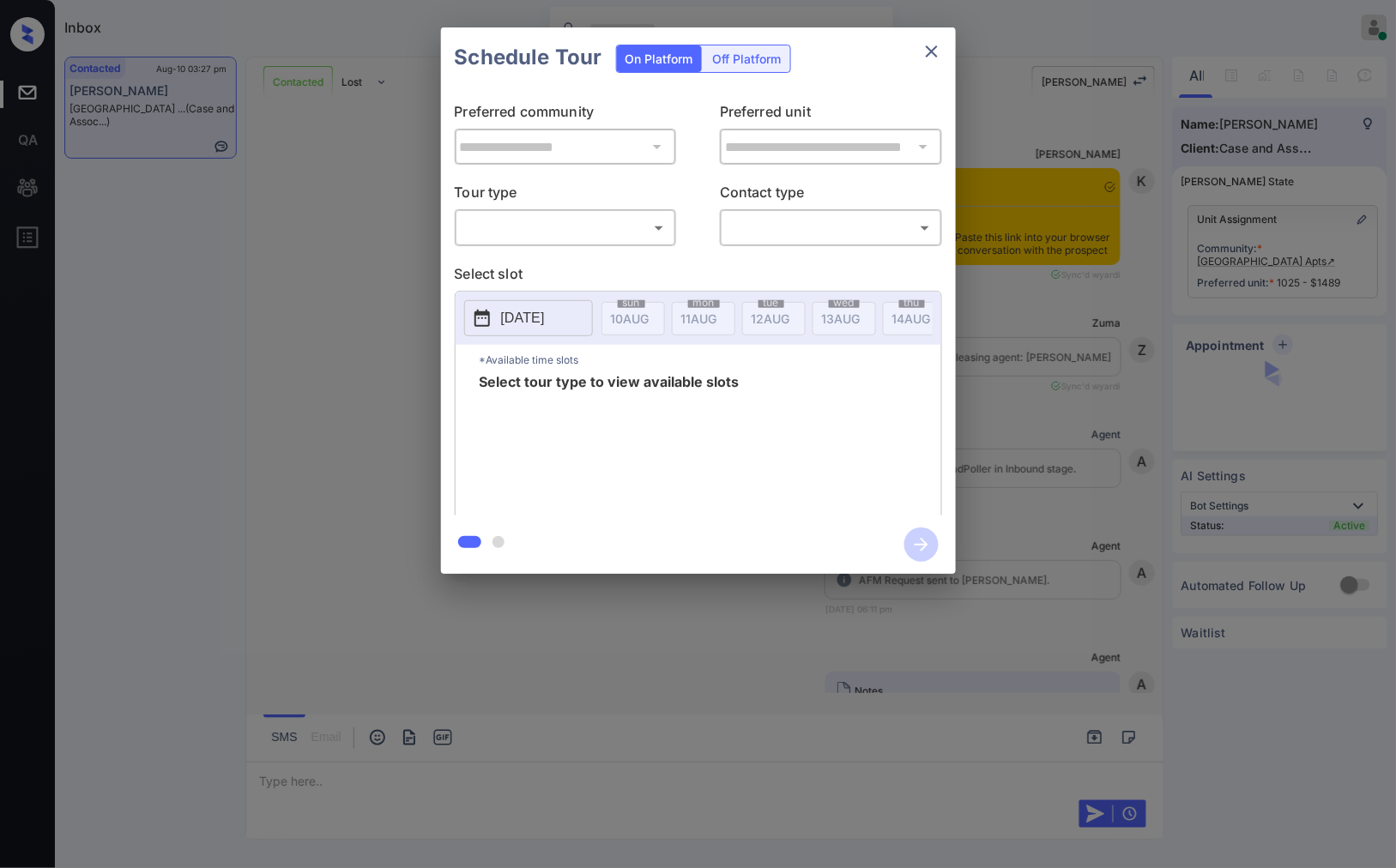
scroll to position [3540, 0]
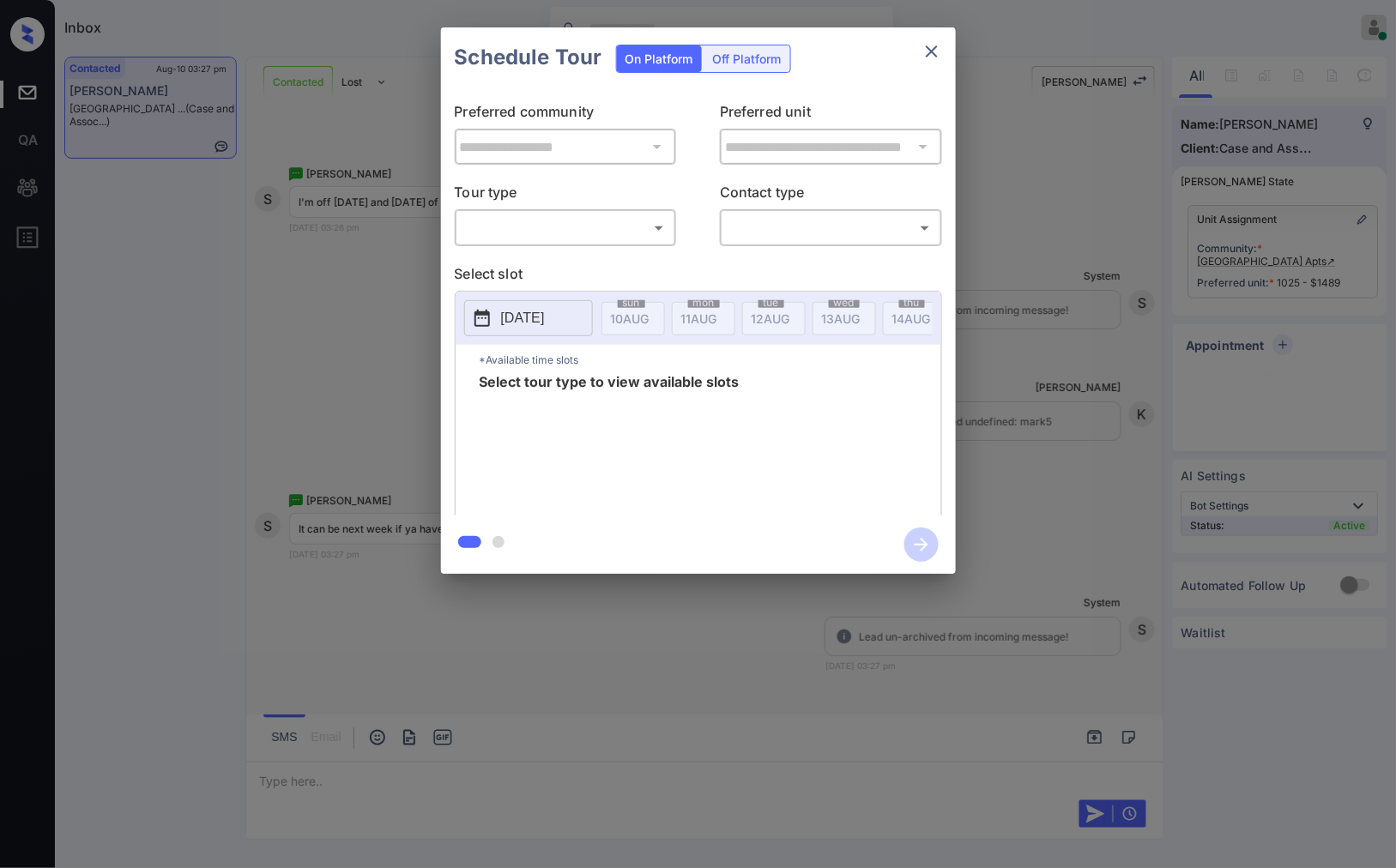
click at [1093, 319] on div "**********" at bounding box center [698, 300] width 1396 height 601
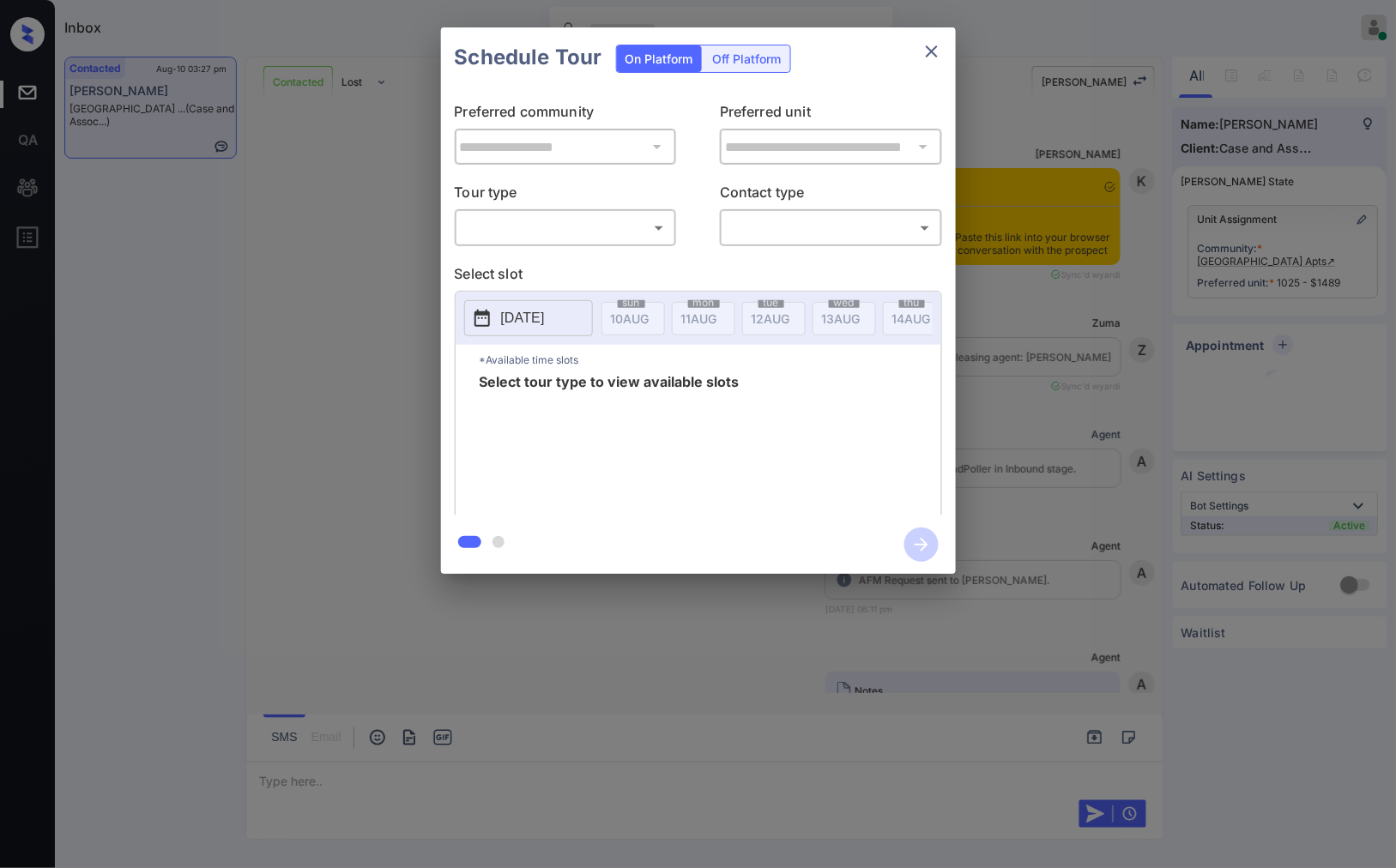
scroll to position [3255, 0]
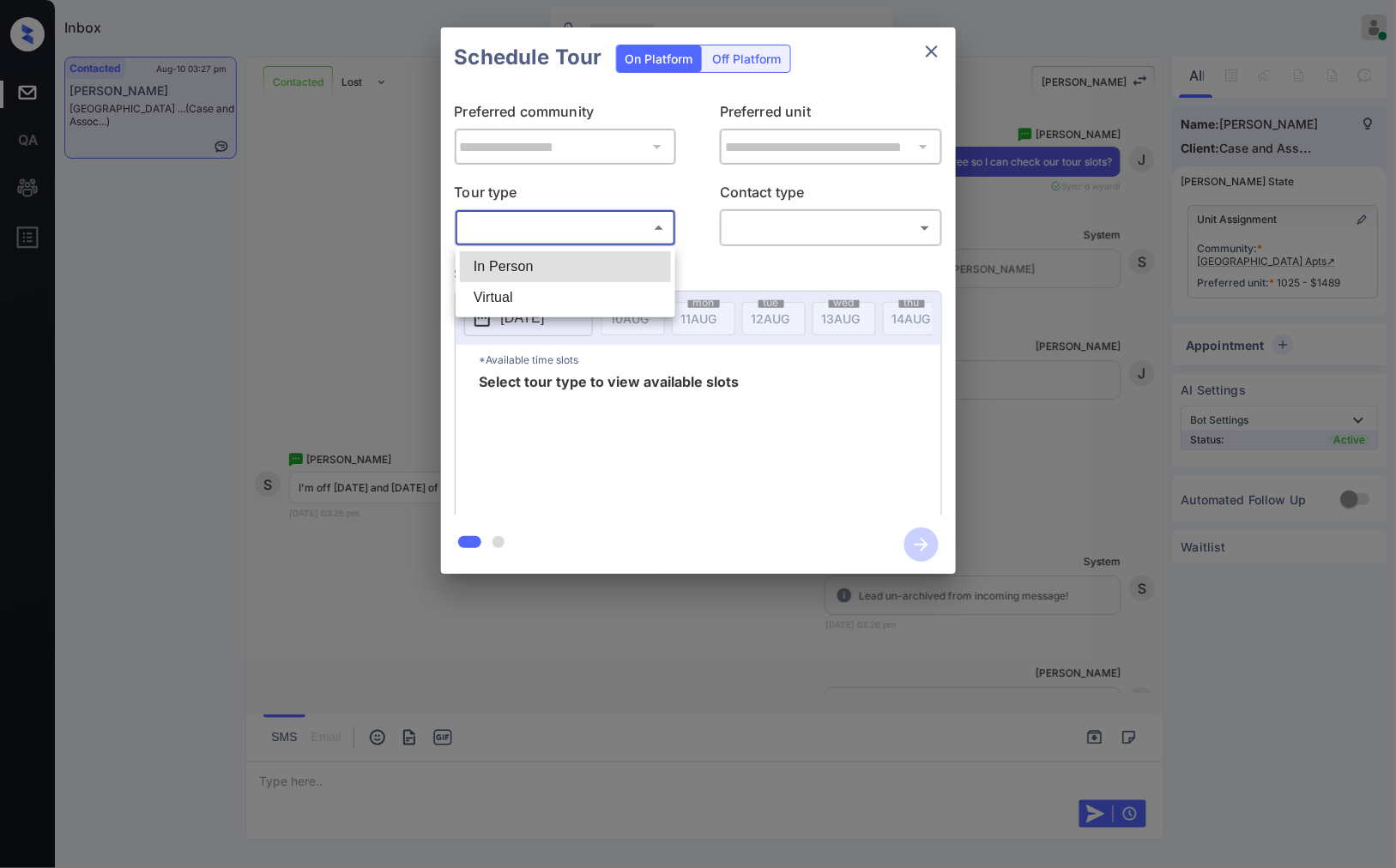
click at [639, 218] on body "Inbox Caroline Dacanay Online Set yourself offline Set yourself on break Profil…" at bounding box center [698, 434] width 1396 height 868
click at [642, 255] on li "In Person" at bounding box center [565, 267] width 211 height 31
type input "********"
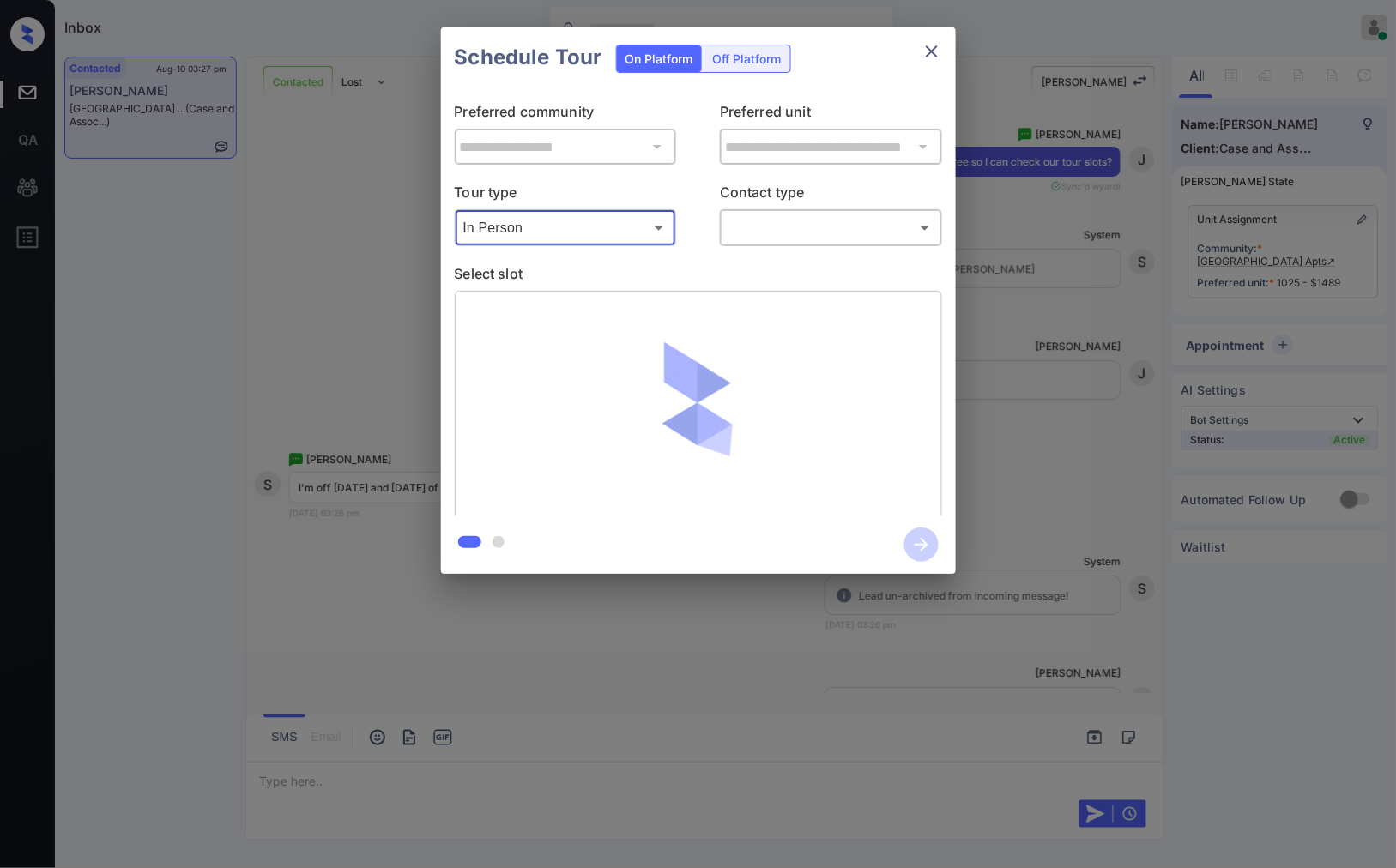
click at [832, 228] on body "Inbox Caroline Dacanay Online Set yourself offline Set yourself on break Profil…" at bounding box center [698, 434] width 1396 height 868
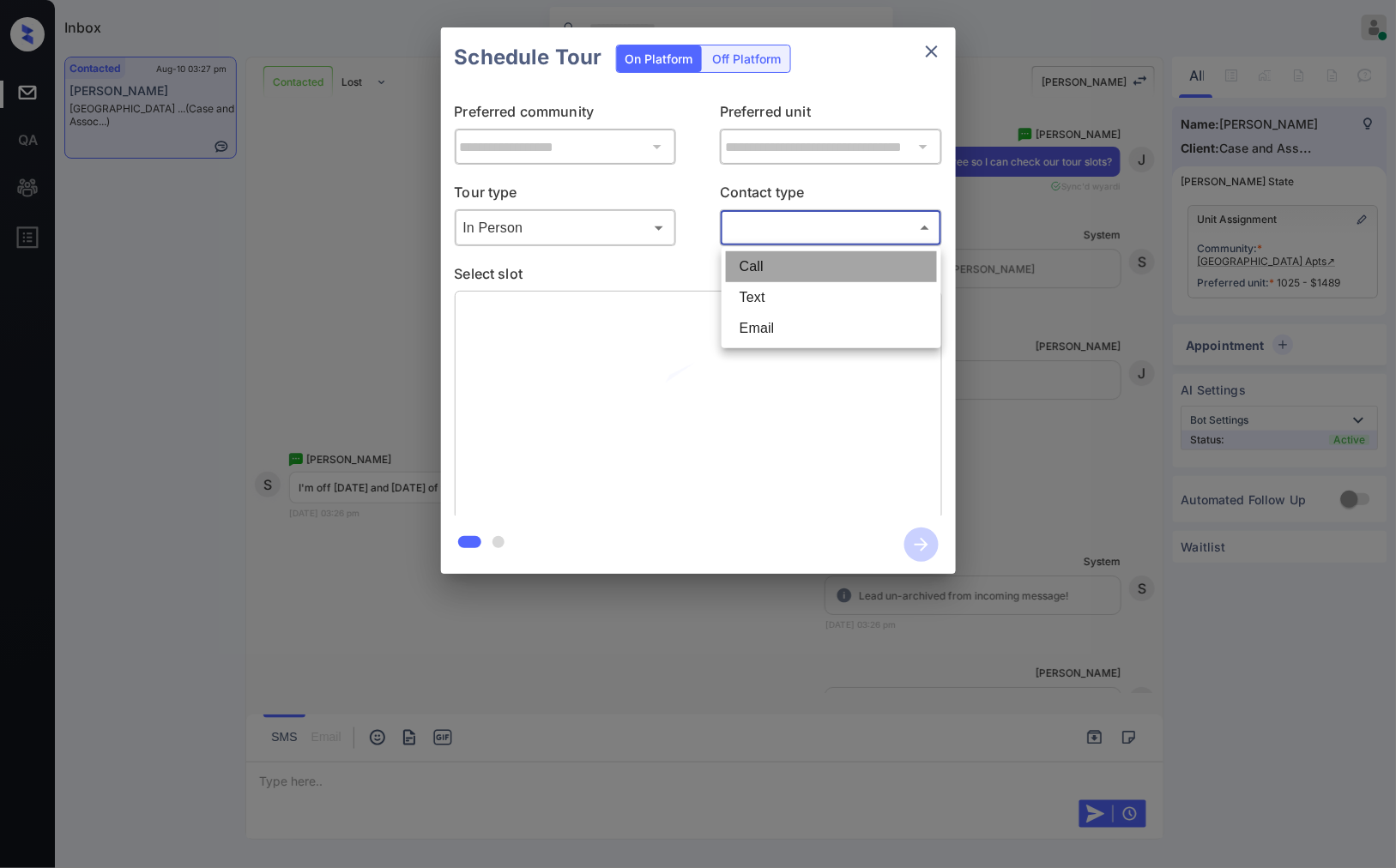
click at [802, 279] on li "Call" at bounding box center [831, 267] width 211 height 31
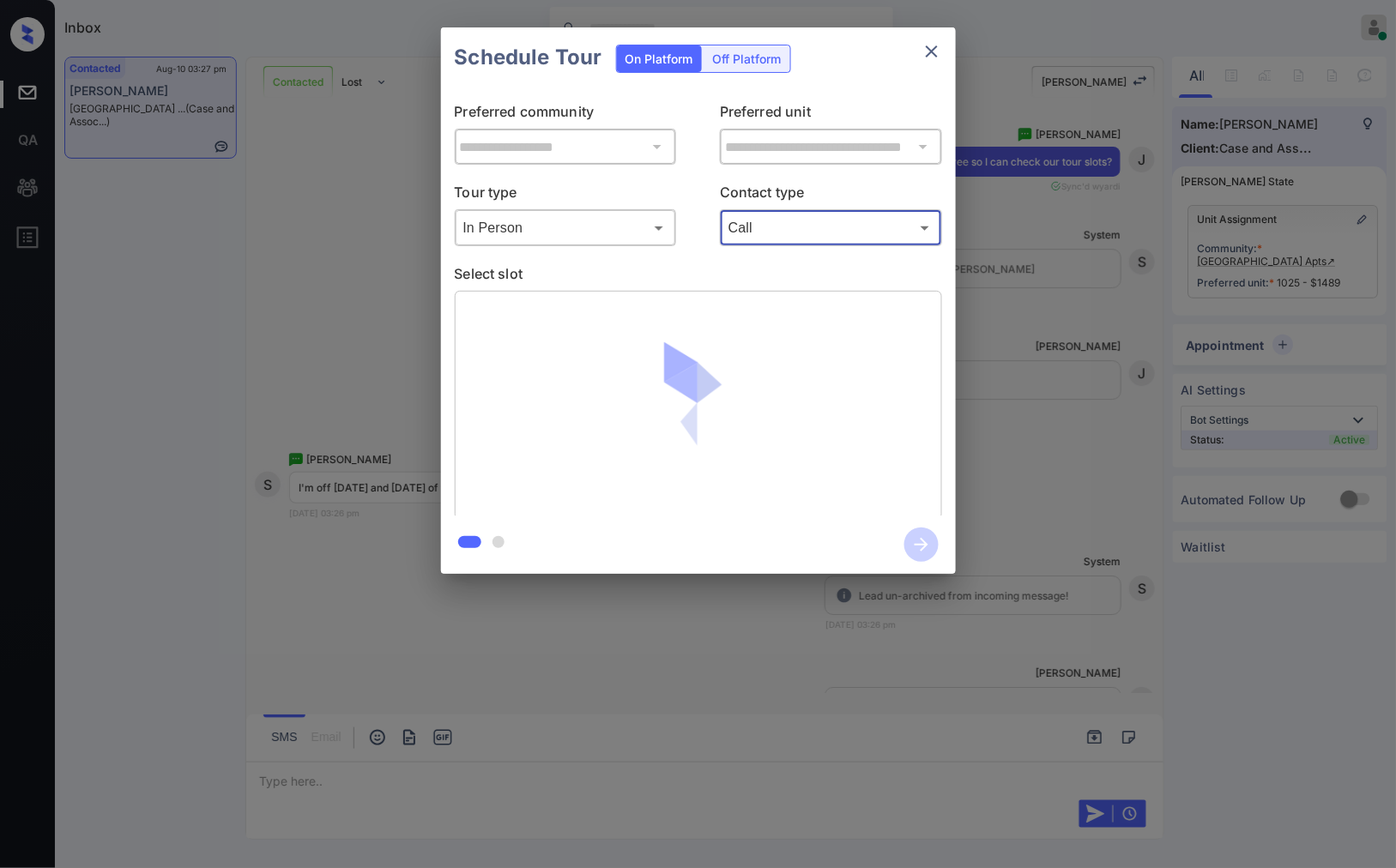
click at [800, 225] on body "Inbox Caroline Dacanay Online Set yourself offline Set yourself on break Profil…" at bounding box center [698, 434] width 1396 height 868
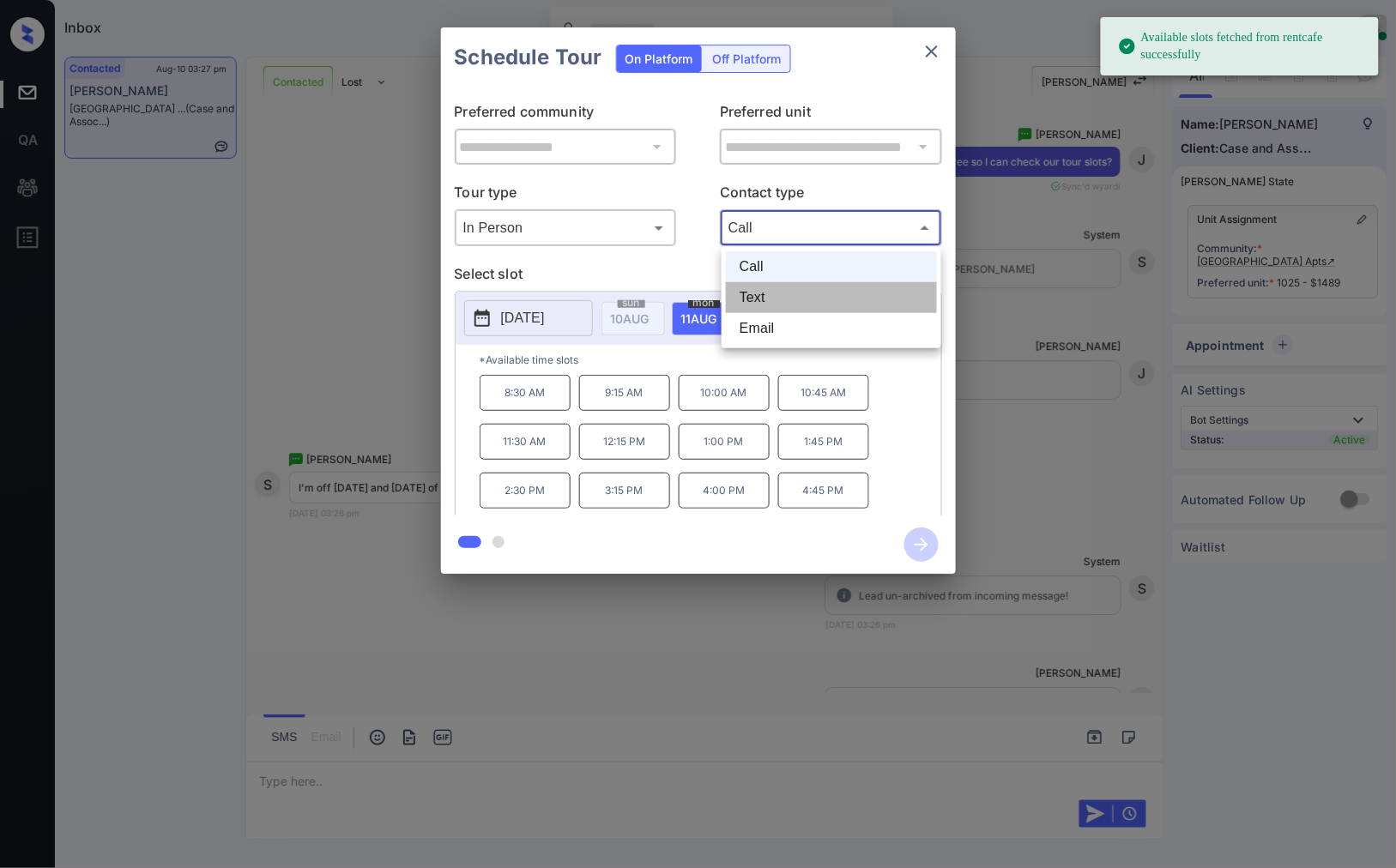
click at [792, 288] on li "Text" at bounding box center [831, 297] width 211 height 31
type input "****"
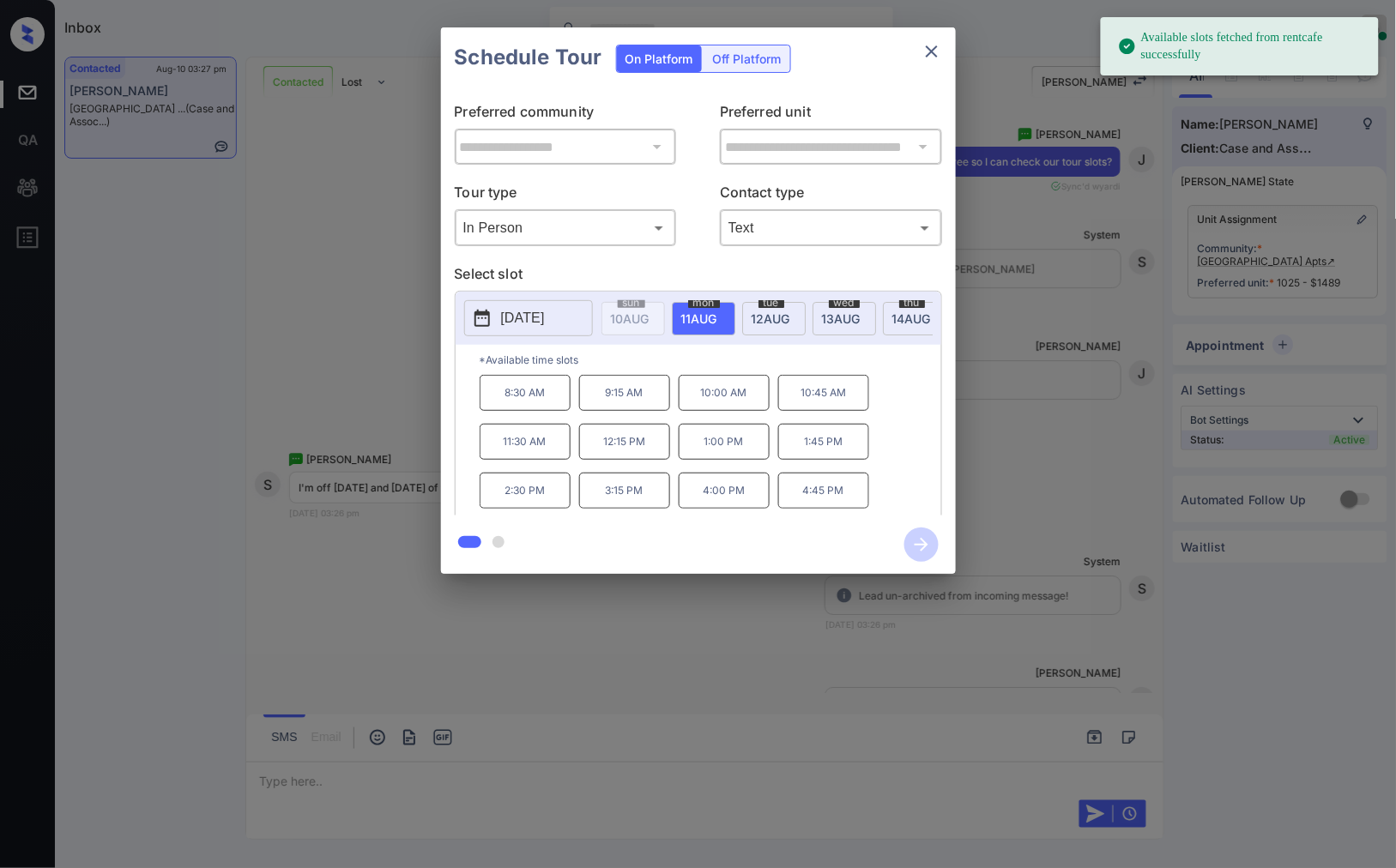
click at [649, 319] on span "13 AUG" at bounding box center [630, 318] width 39 height 14
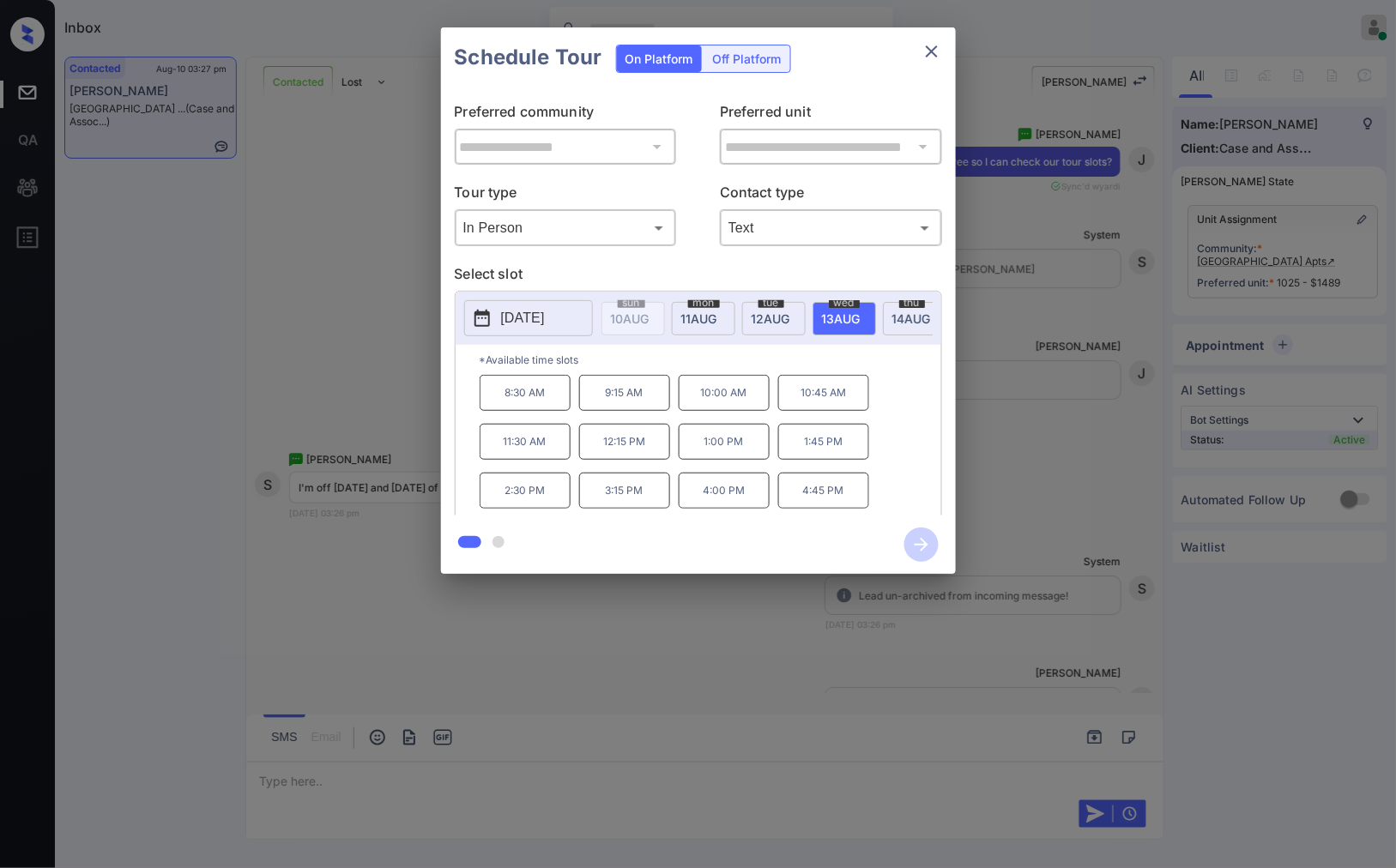
click at [528, 313] on p "2025-08-13" at bounding box center [522, 318] width 44 height 21
drag, startPoint x: 841, startPoint y: 409, endPoint x: 894, endPoint y: 406, distance: 53.1
click at [827, 407] on p "10:45 AM" at bounding box center [823, 393] width 91 height 36
drag, startPoint x: 855, startPoint y: 403, endPoint x: 801, endPoint y: 403, distance: 54.0
click at [801, 403] on p "10:45 AM" at bounding box center [823, 393] width 91 height 36
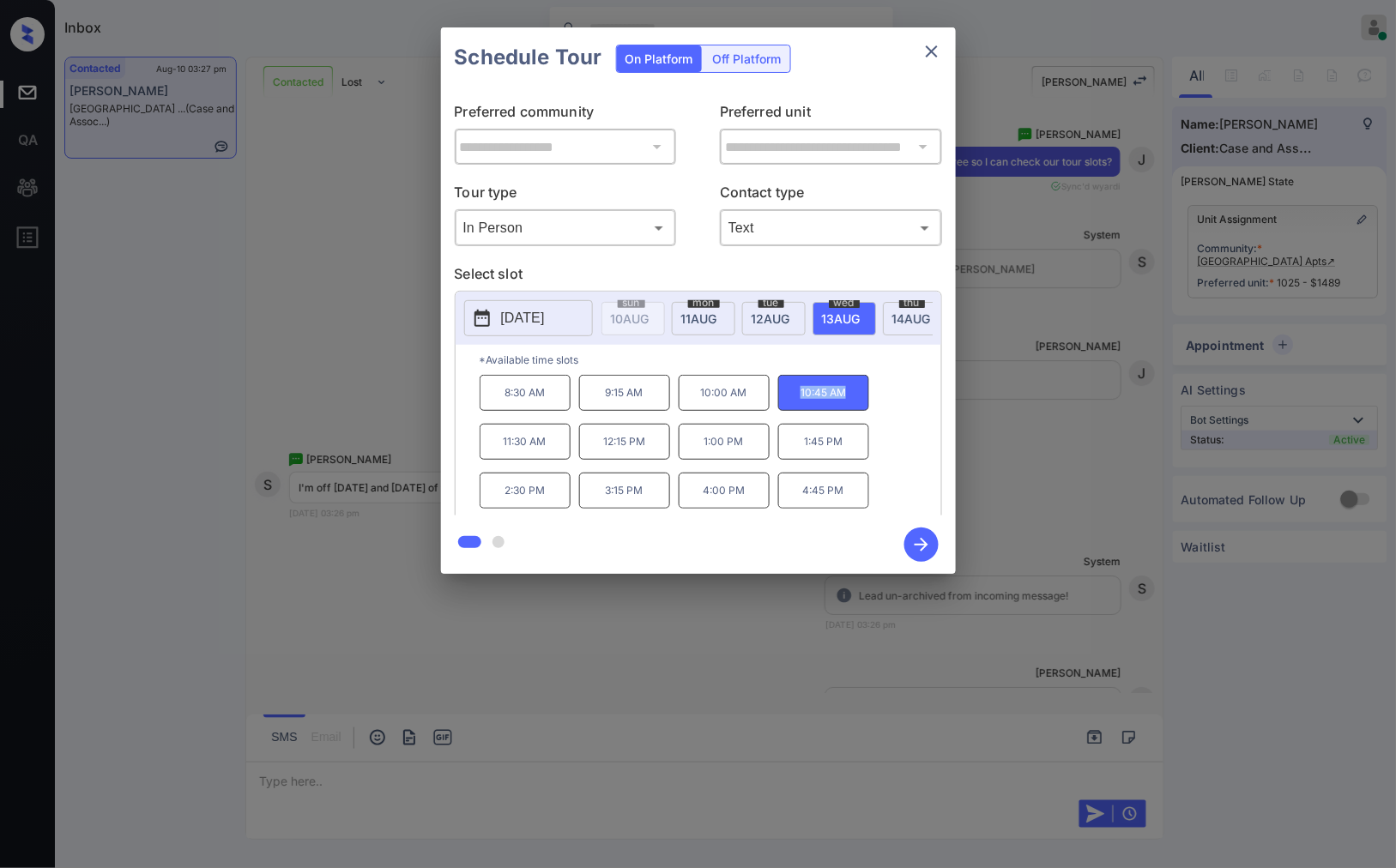
copy p "10:45 AM"
drag, startPoint x: 657, startPoint y: 501, endPoint x: 600, endPoint y: 500, distance: 57.0
click at [600, 500] on p "3:15 PM" at bounding box center [624, 491] width 91 height 36
copy p "3:15 PM"
drag, startPoint x: 849, startPoint y: 507, endPoint x: 784, endPoint y: 510, distance: 65.1
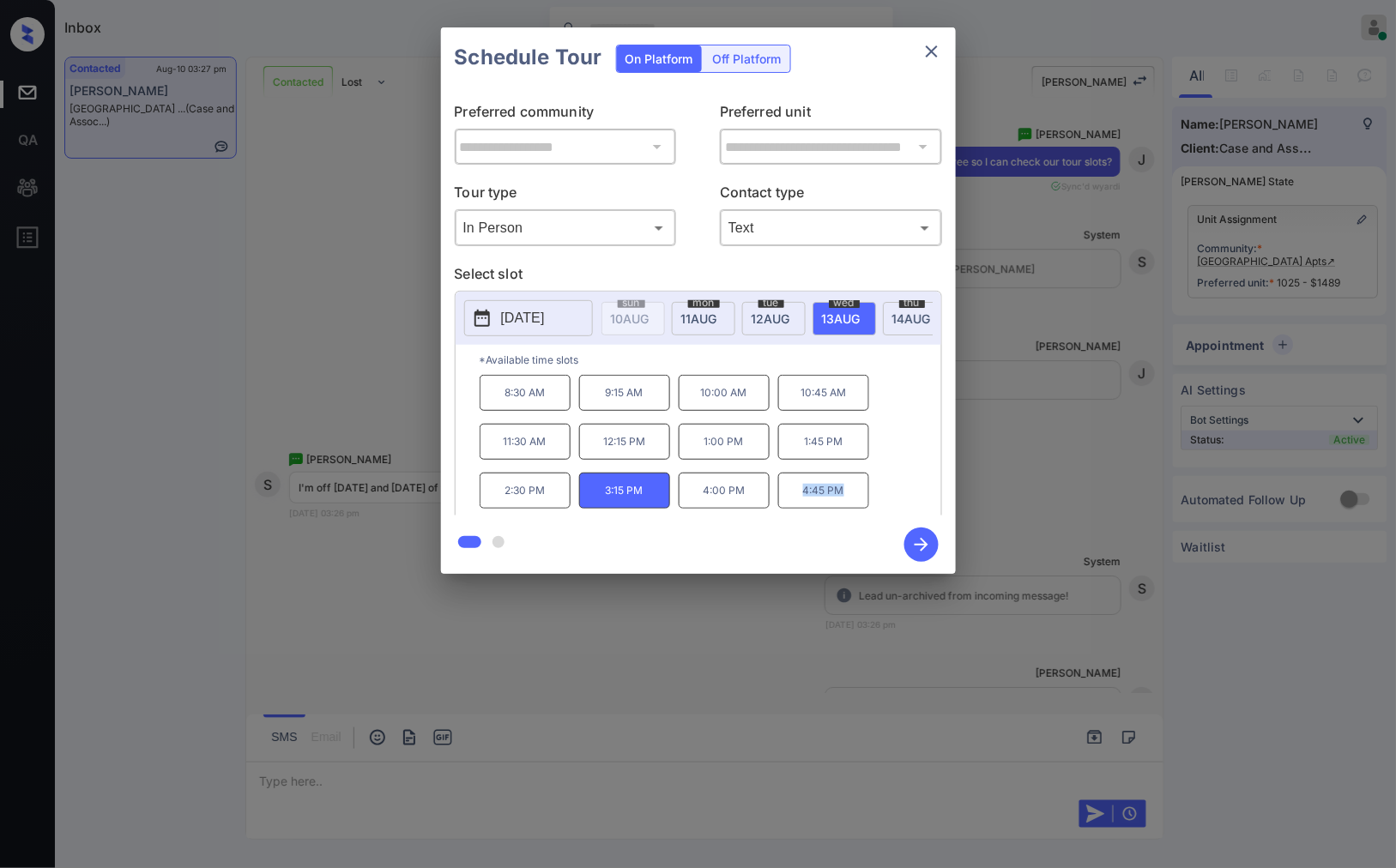
click at [784, 509] on p "4:45 PM" at bounding box center [823, 491] width 91 height 36
copy p "4:45 PM"
click at [307, 676] on div at bounding box center [698, 434] width 1396 height 868
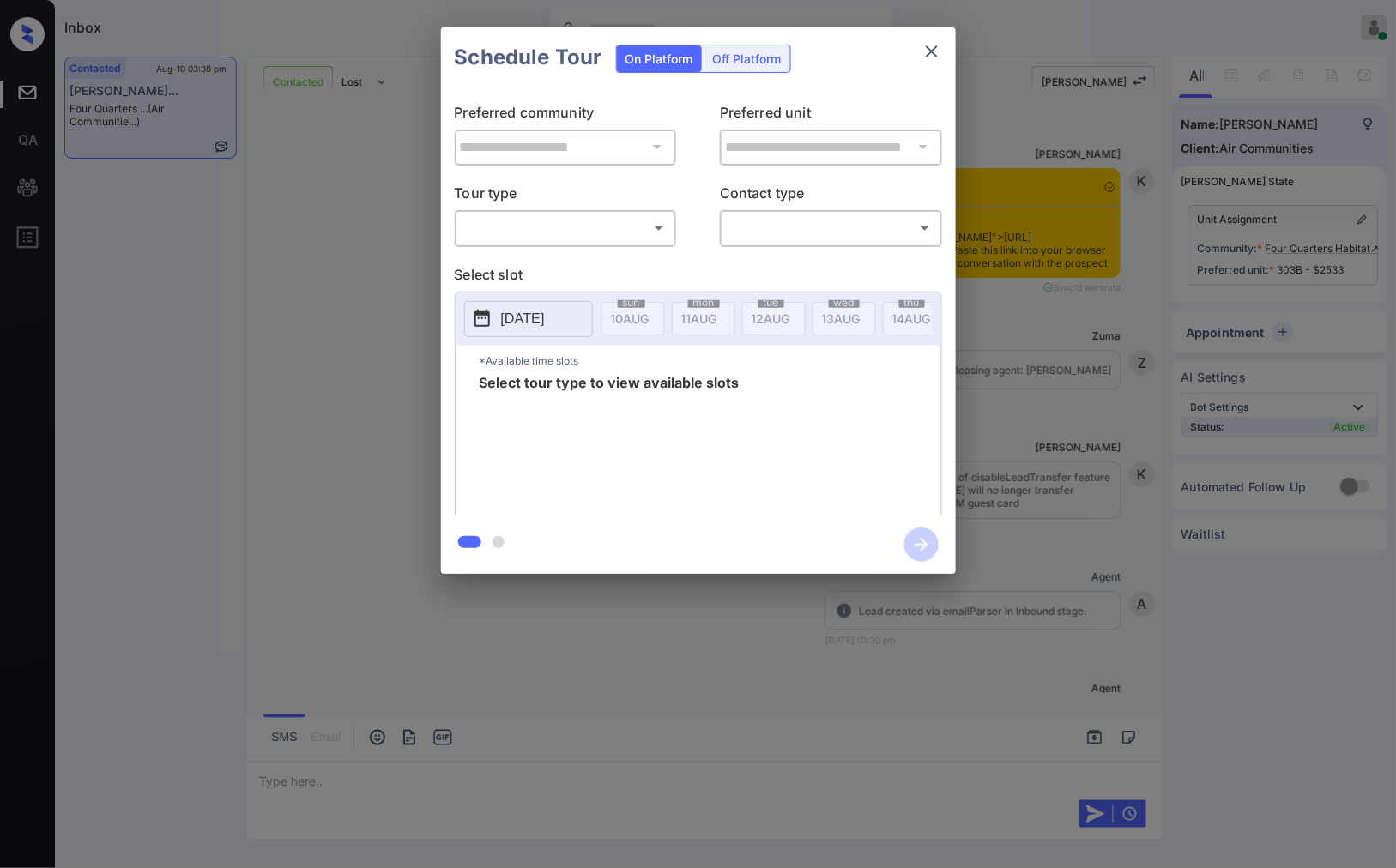
scroll to position [2433, 0]
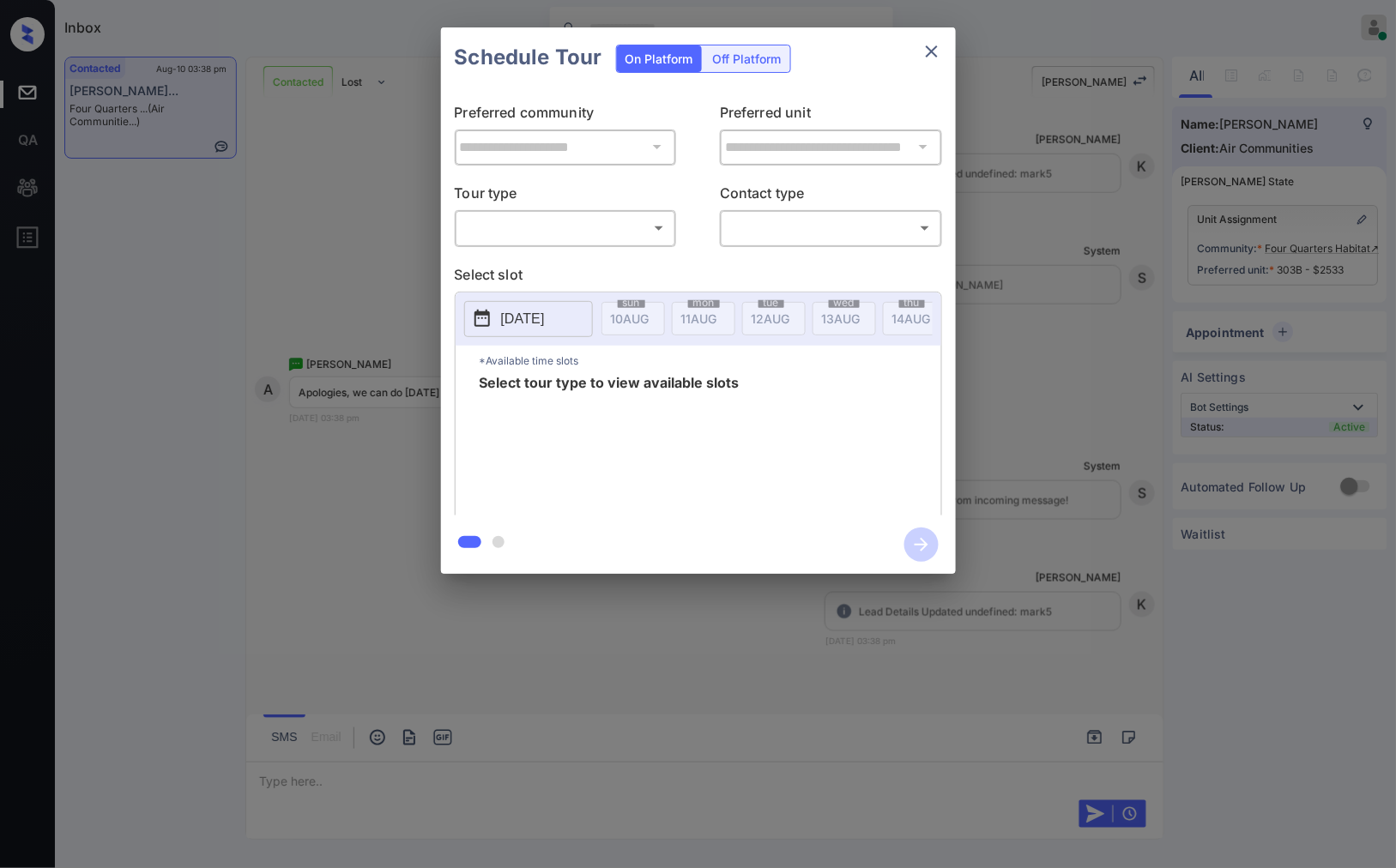
click at [592, 238] on body "Inbox [PERSON_NAME] Online Set yourself offline Set yourself on break Profile S…" at bounding box center [698, 434] width 1396 height 868
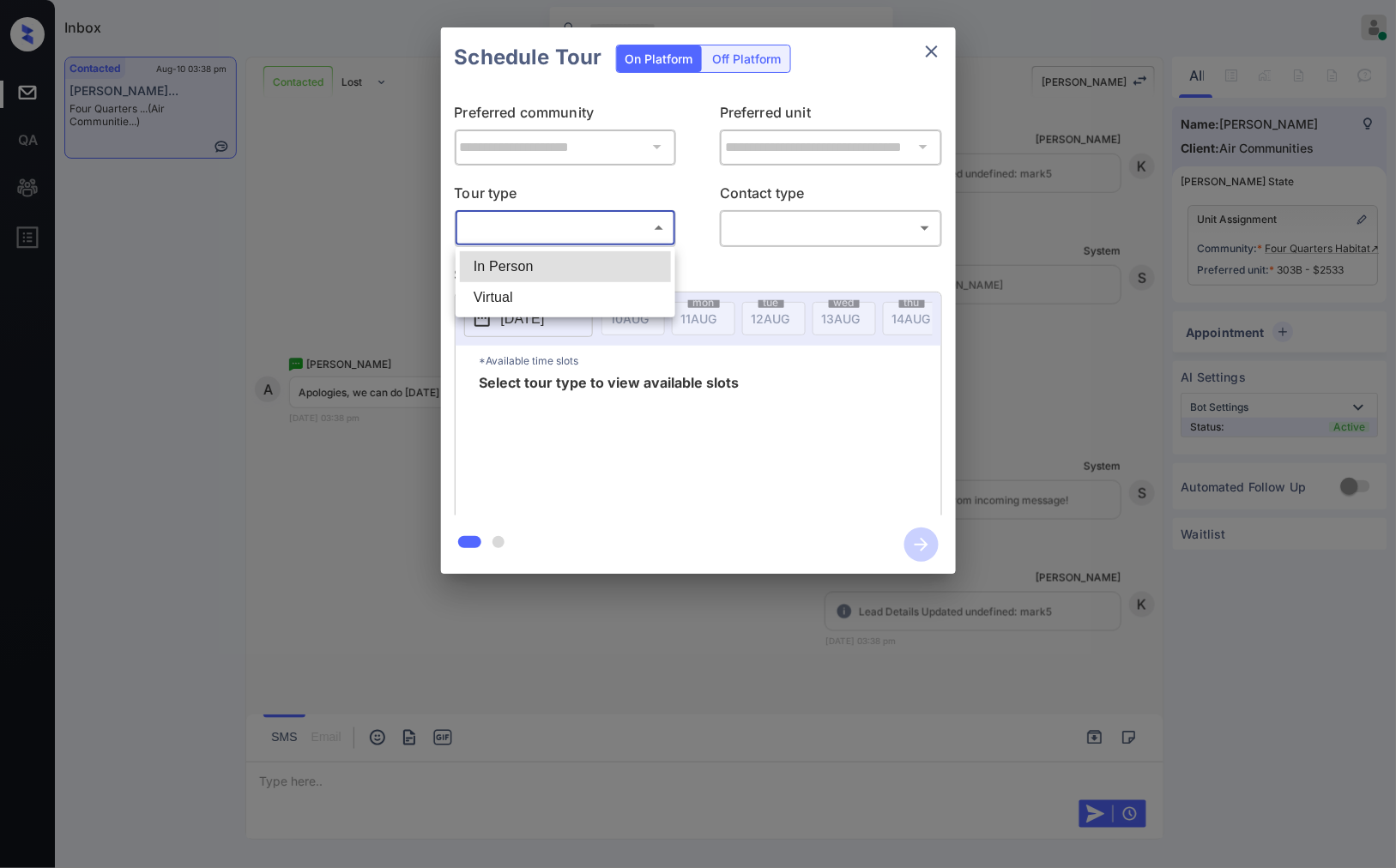
drag, startPoint x: 593, startPoint y: 268, endPoint x: 824, endPoint y: 224, distance: 235.2
click at [596, 269] on li "In Person" at bounding box center [565, 267] width 211 height 31
type input "********"
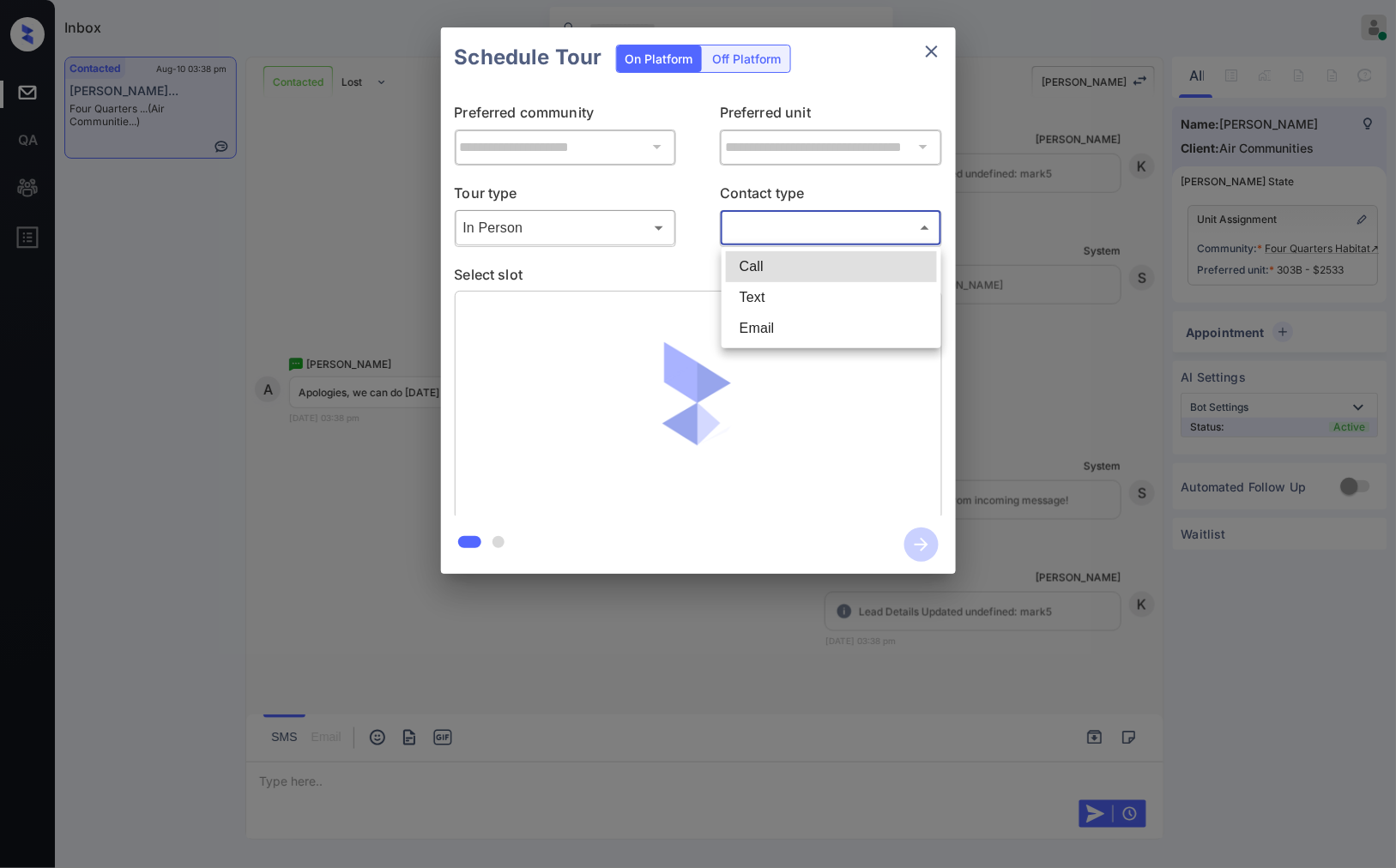
click at [825, 217] on body "Inbox [PERSON_NAME] Online Set yourself offline Set yourself on break Profile S…" at bounding box center [698, 434] width 1396 height 868
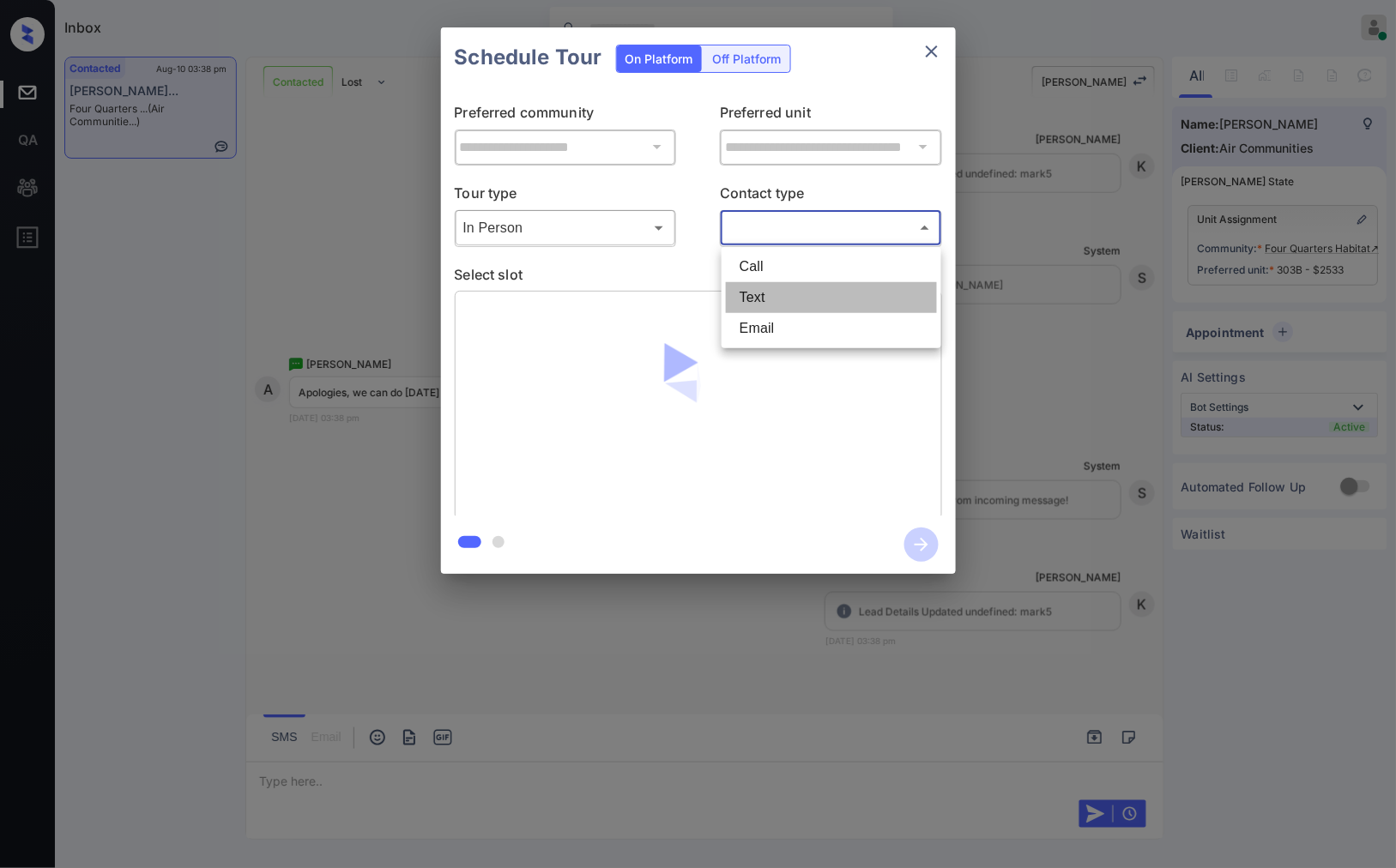
click at [827, 288] on li "Text" at bounding box center [831, 297] width 211 height 31
type input "****"
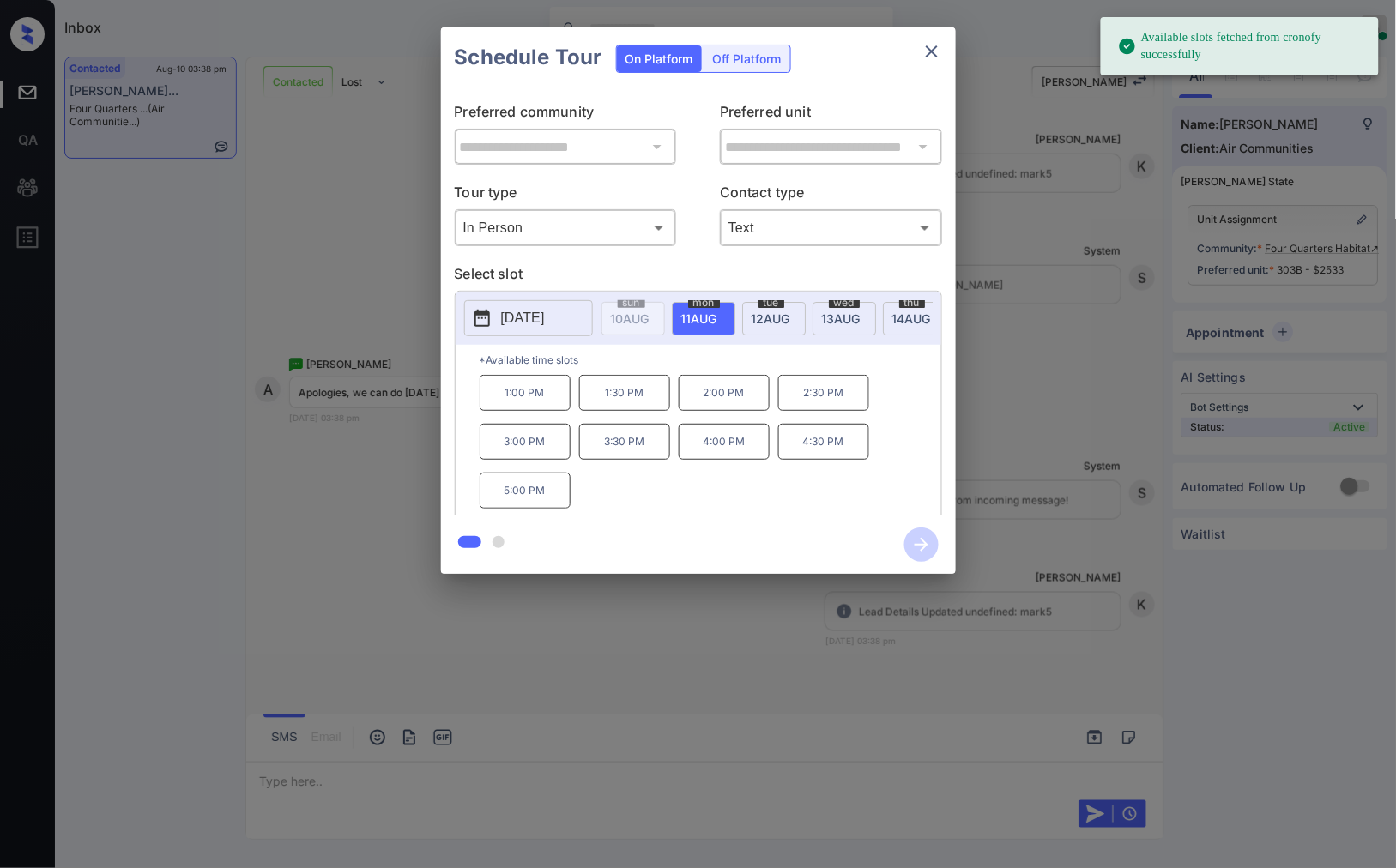
click at [649, 315] on span "[DATE]" at bounding box center [630, 318] width 39 height 14
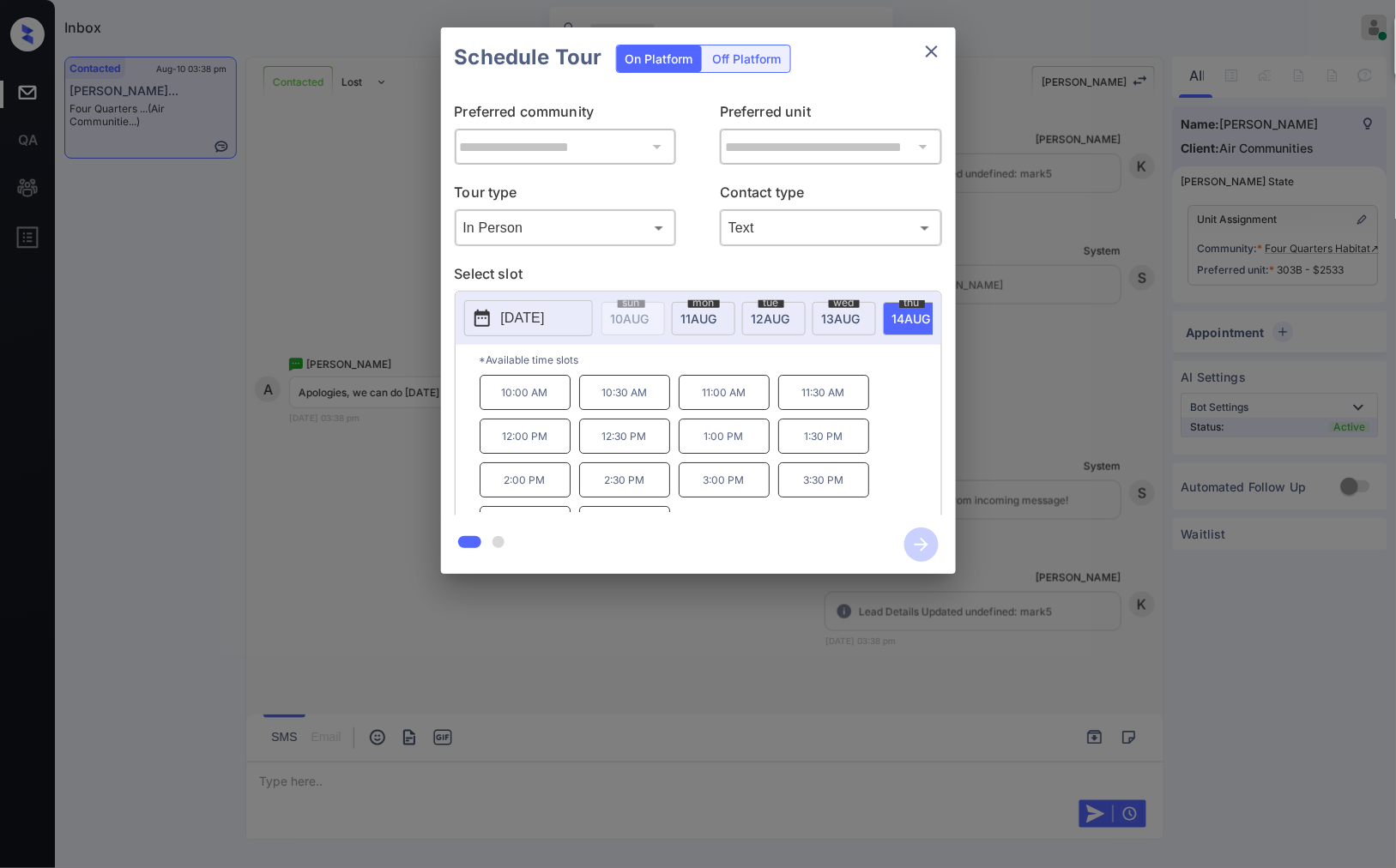
scroll to position [29, 0]
click at [369, 492] on div "**********" at bounding box center [698, 300] width 1396 height 601
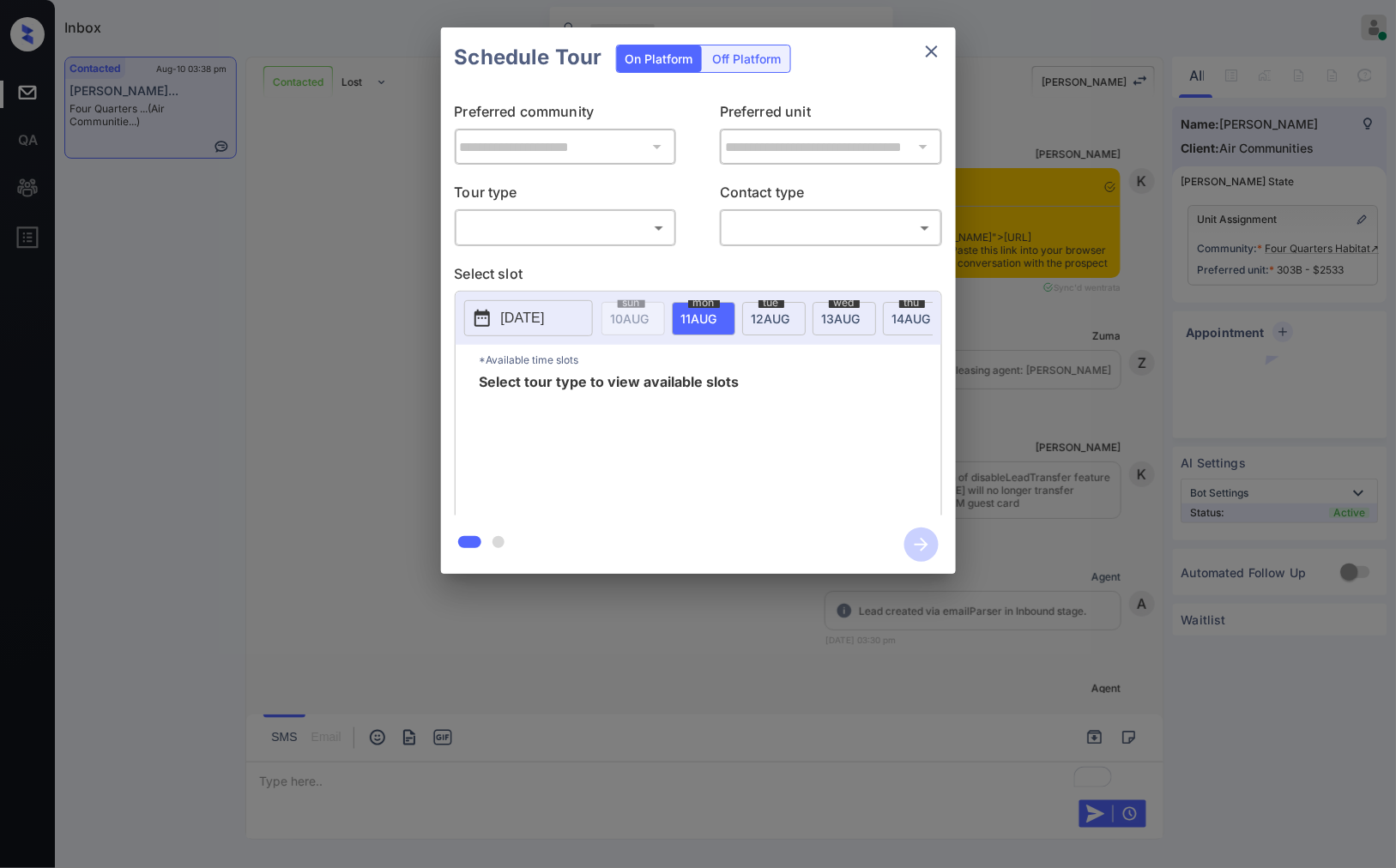
scroll to position [2547, 0]
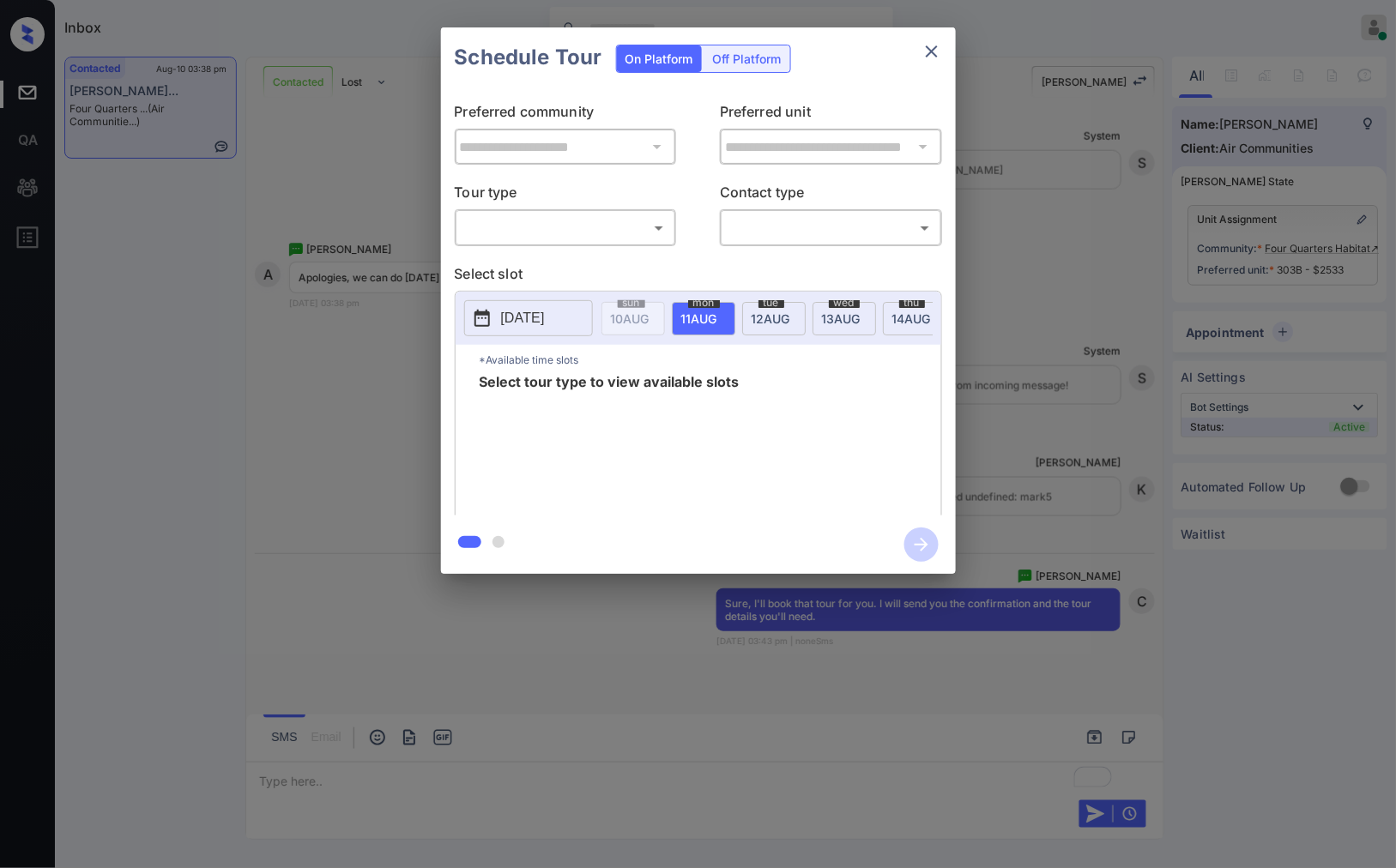
click at [654, 226] on body "Inbox [PERSON_NAME] Online Set yourself offline Set yourself on break Profile S…" at bounding box center [698, 434] width 1396 height 868
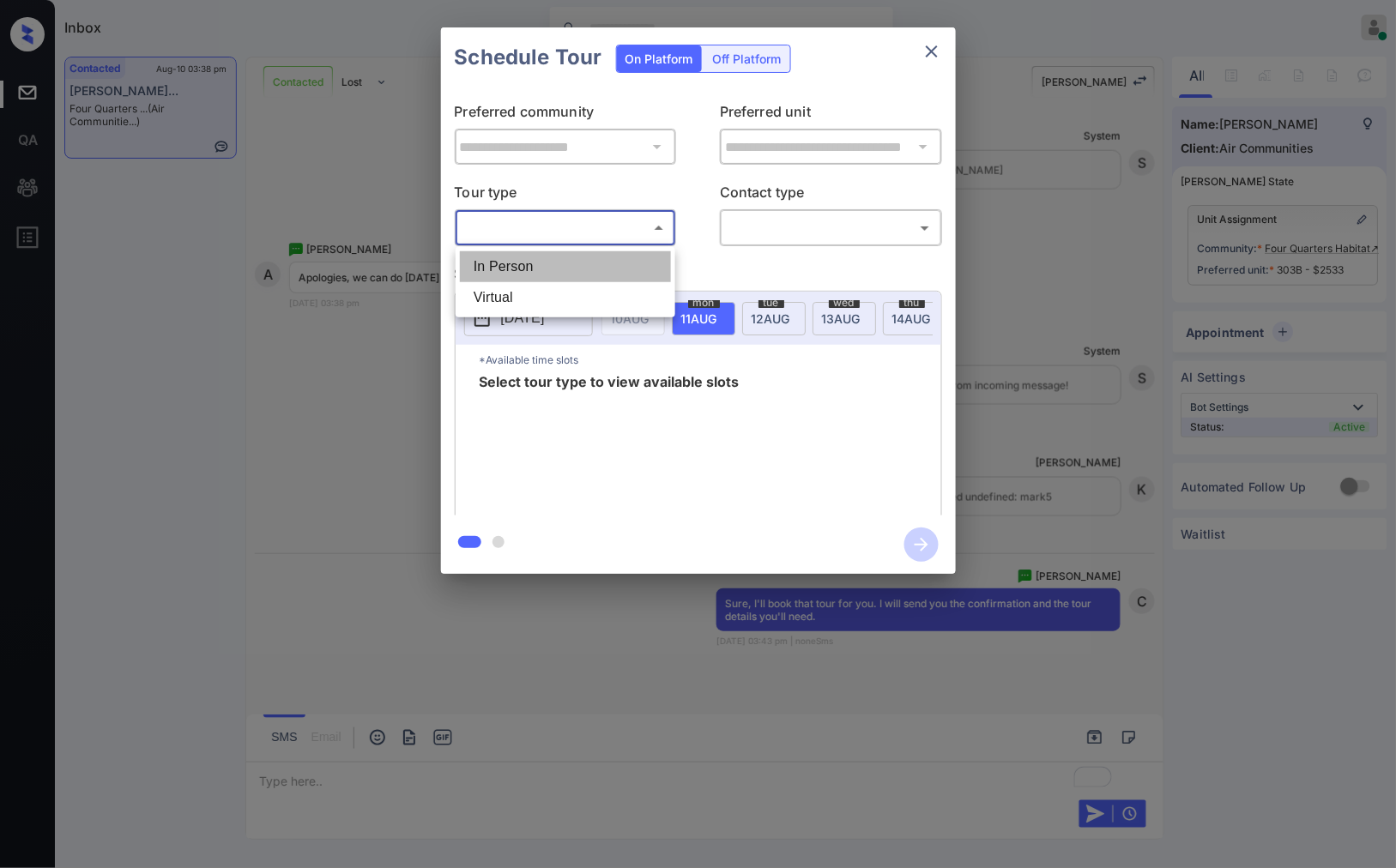
click at [650, 268] on li "In Person" at bounding box center [565, 267] width 211 height 31
type input "********"
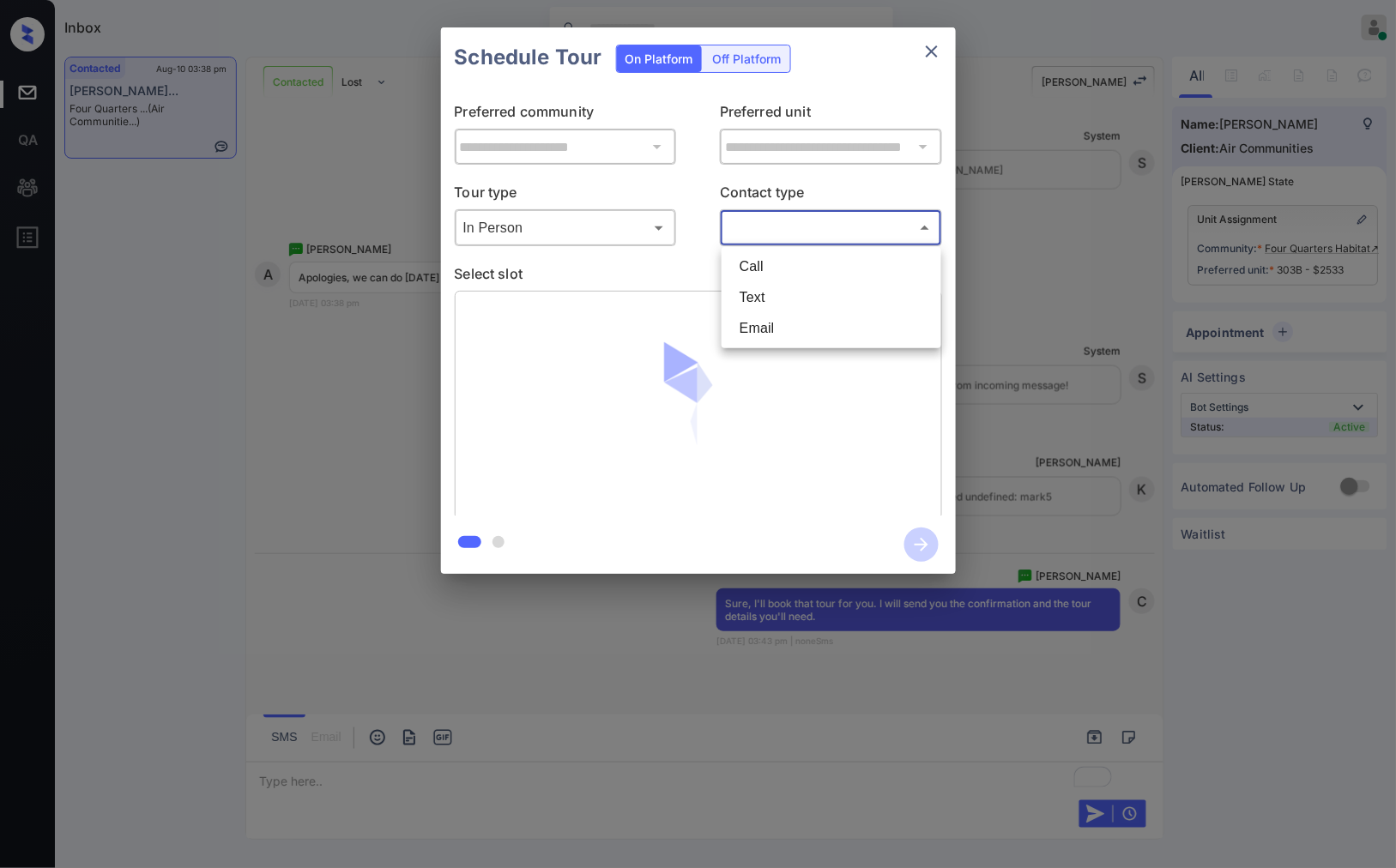
click at [781, 225] on body "Inbox [PERSON_NAME] Online Set yourself offline Set yourself on break Profile S…" at bounding box center [698, 434] width 1396 height 868
click at [795, 298] on li "Text" at bounding box center [831, 297] width 211 height 31
type input "****"
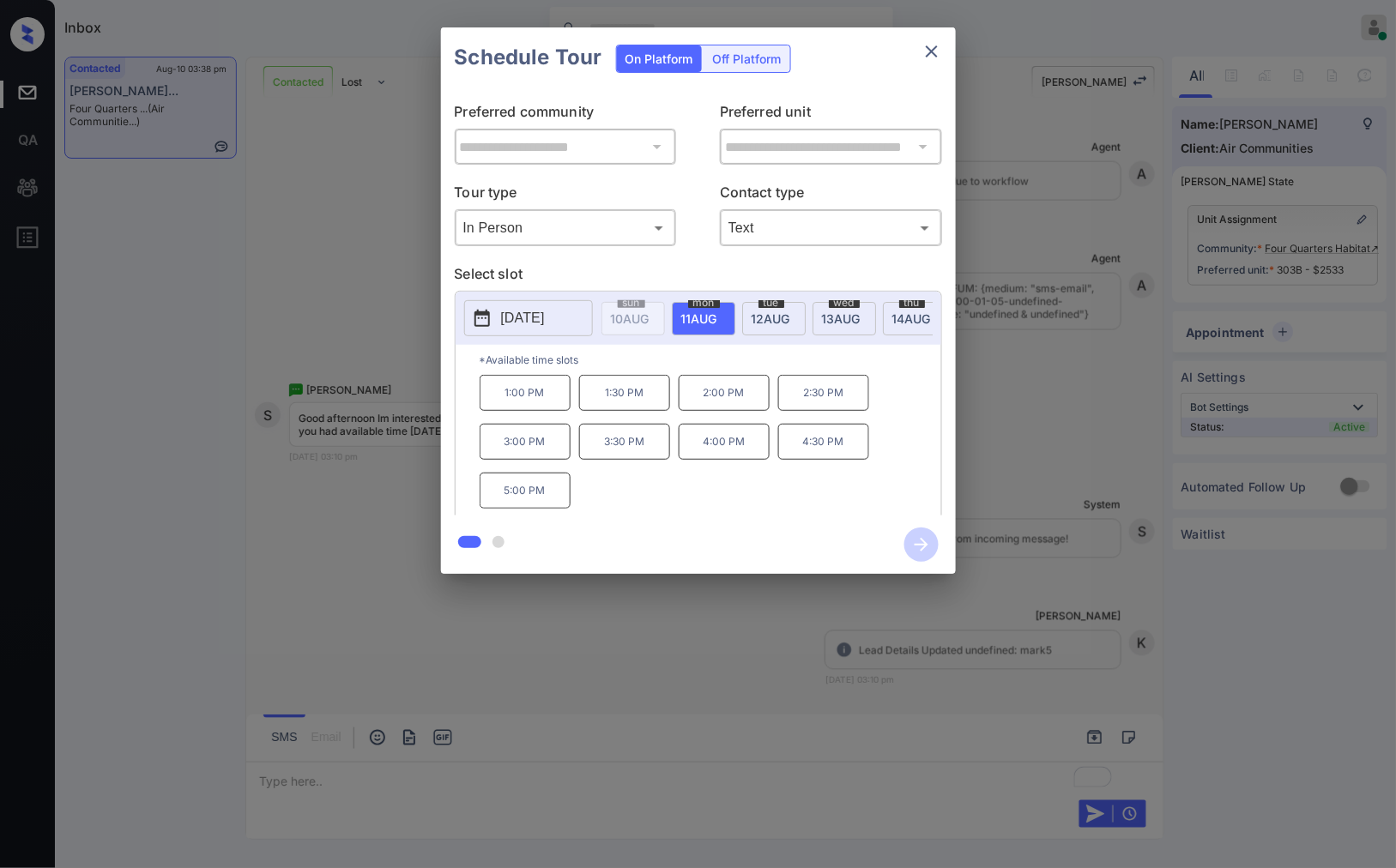
click at [649, 323] on span "[DATE]" at bounding box center [630, 318] width 39 height 14
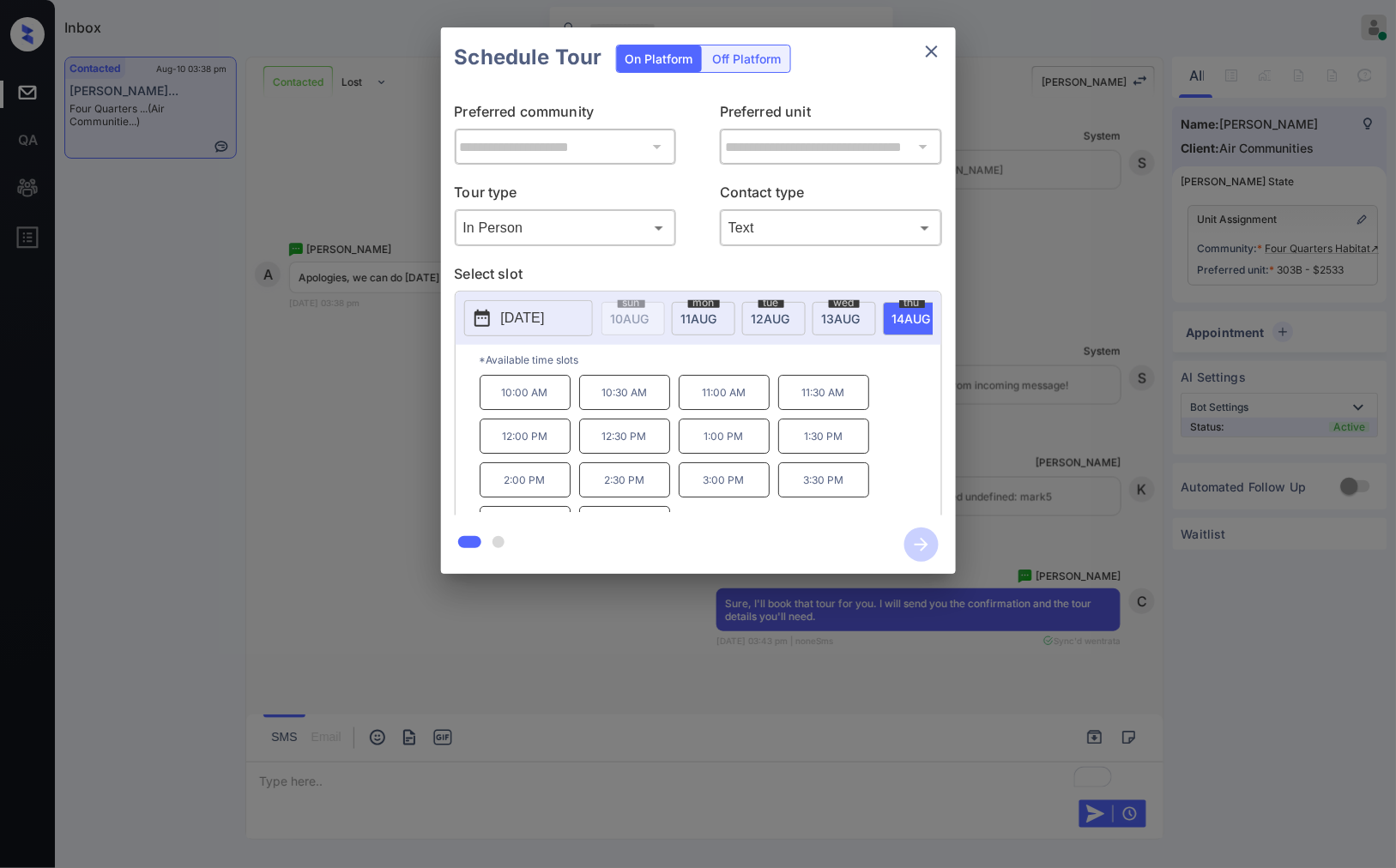
scroll to position [29, 0]
click at [635, 500] on p "4:30 PM" at bounding box center [624, 494] width 91 height 35
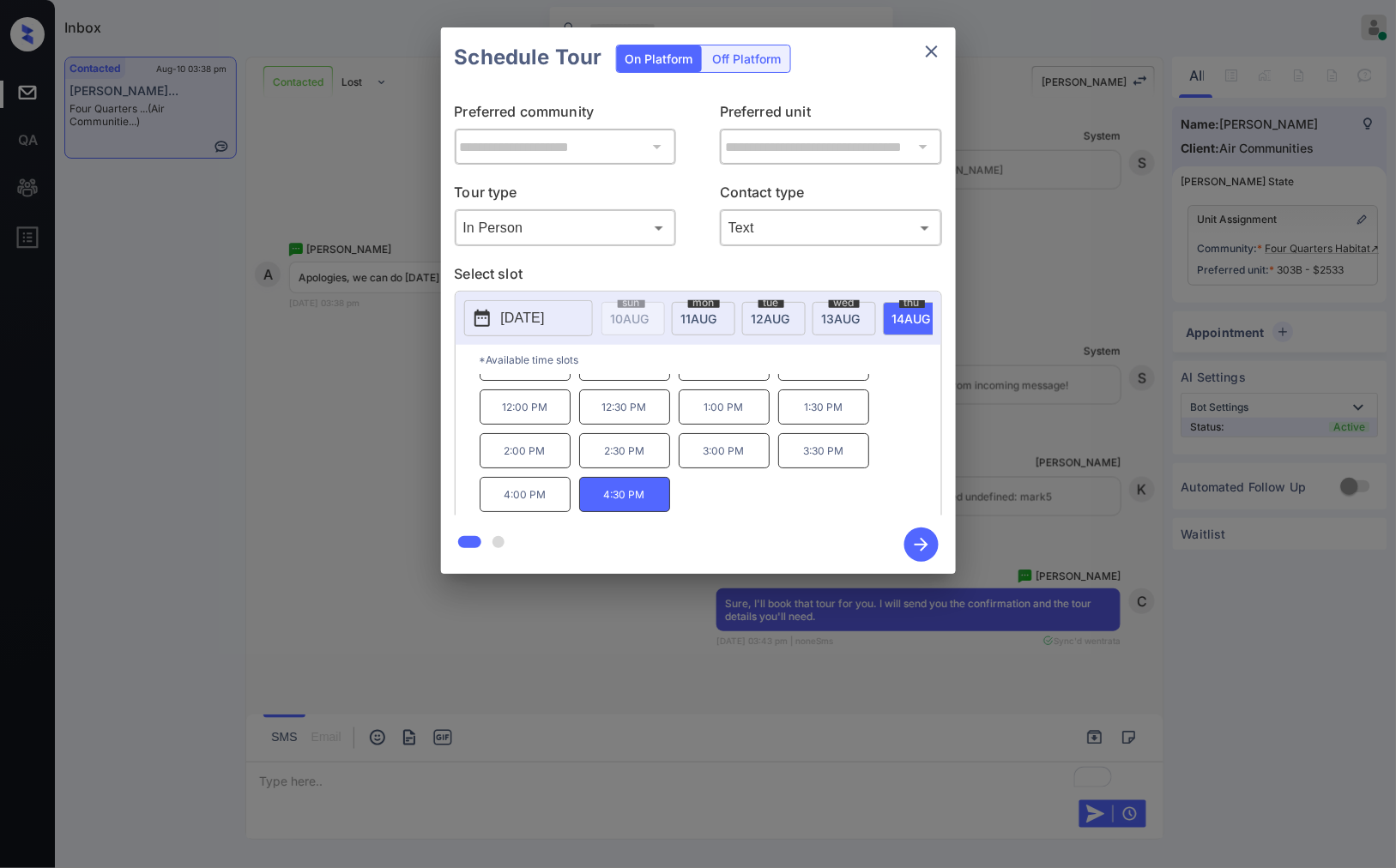
click at [927, 543] on icon "button" at bounding box center [921, 545] width 34 height 34
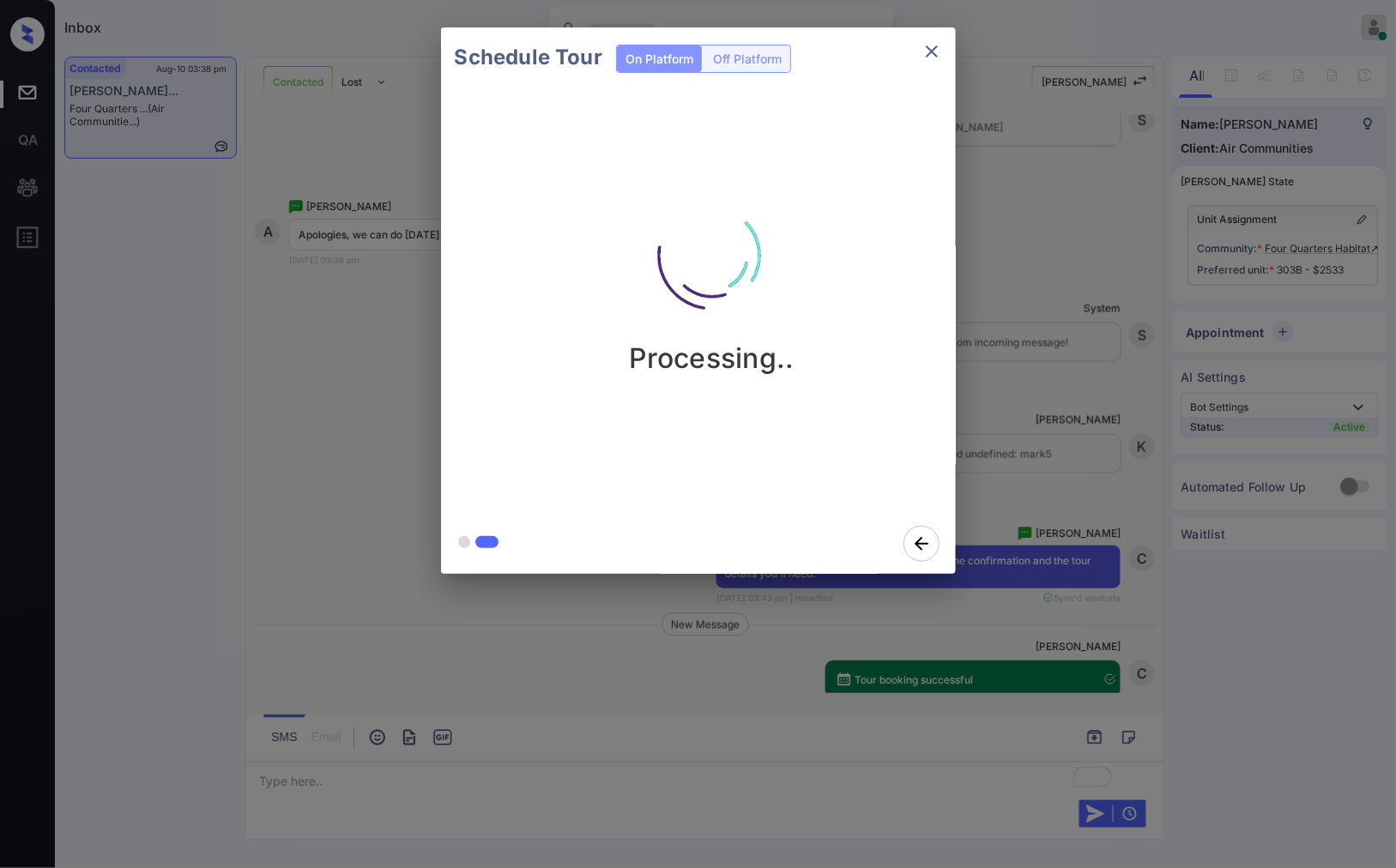
click at [1134, 478] on div "Schedule Tour On Platform Off Platform Processing.." at bounding box center [698, 300] width 1396 height 601
